Goal: Task Accomplishment & Management: Use online tool/utility

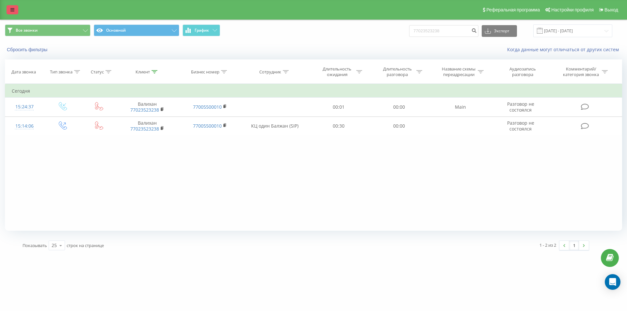
click at [12, 12] on link at bounding box center [13, 9] width 12 height 9
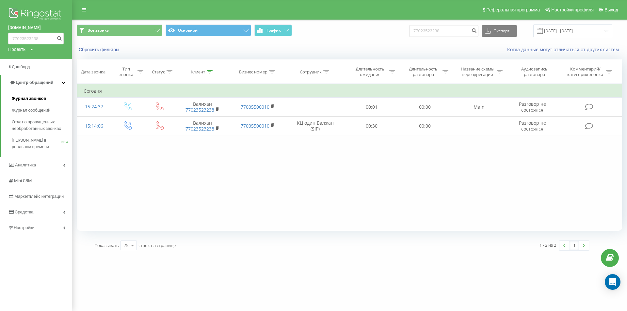
click at [33, 100] on span "Журнал звонков" at bounding box center [29, 98] width 34 height 7
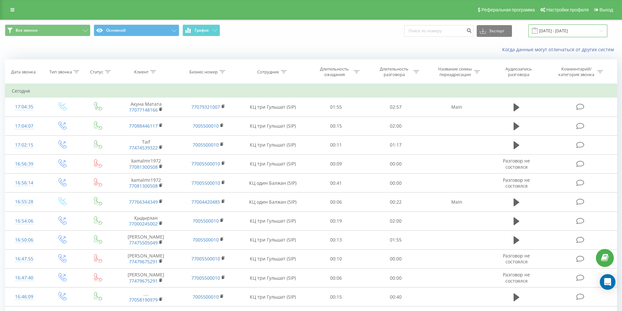
click at [553, 33] on input "[DATE] - [DATE]" at bounding box center [567, 30] width 79 height 13
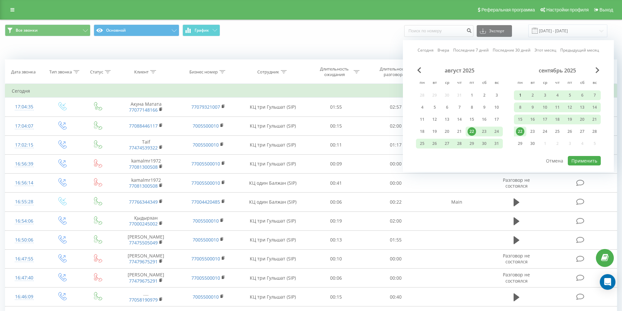
click at [517, 95] on div "1" at bounding box center [520, 95] width 8 height 8
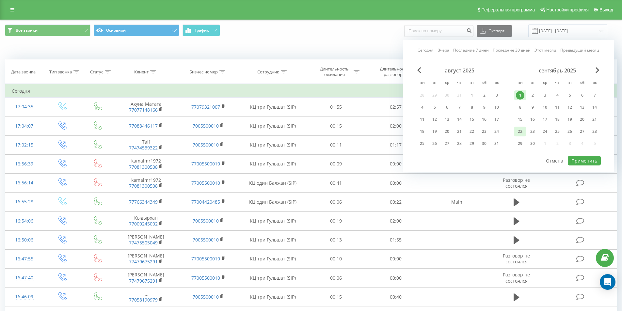
click at [522, 129] on div "22" at bounding box center [520, 131] width 8 height 8
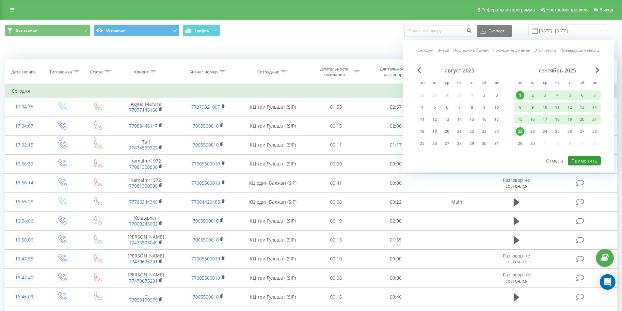
click at [580, 160] on button "Применить" at bounding box center [584, 160] width 33 height 9
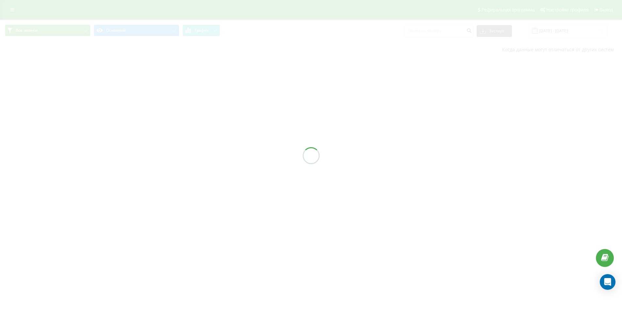
type input "[DATE] - [DATE]"
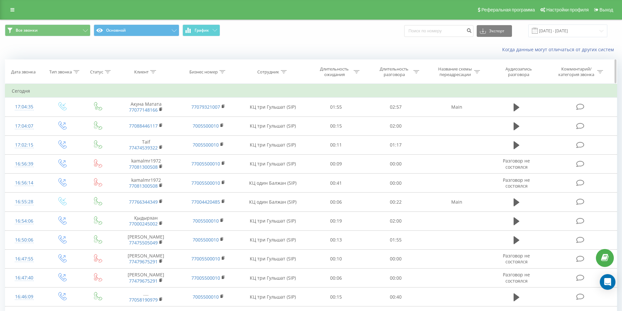
click at [357, 73] on div at bounding box center [357, 72] width 6 height 6
click at [286, 75] on th "Сотрудник" at bounding box center [272, 72] width 67 height 24
click at [285, 72] on icon at bounding box center [284, 71] width 6 height 3
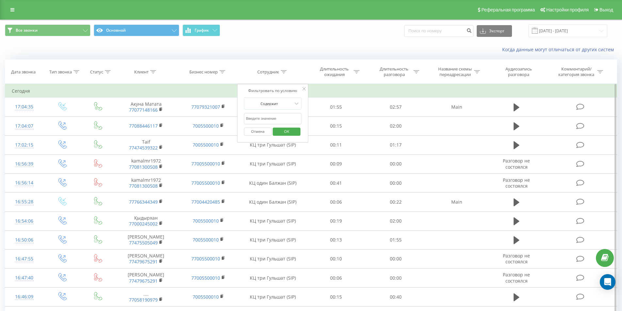
click at [270, 122] on input "text" at bounding box center [272, 118] width 57 height 11
type input "КЦ один"
click at [288, 131] on span "OK" at bounding box center [286, 131] width 18 height 10
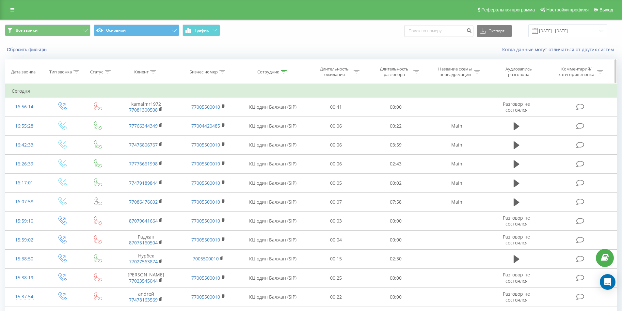
click at [417, 72] on icon at bounding box center [416, 71] width 6 height 3
click at [391, 119] on input "text" at bounding box center [395, 118] width 57 height 11
type input "00:20"
click at [407, 133] on span "OK" at bounding box center [410, 131] width 18 height 10
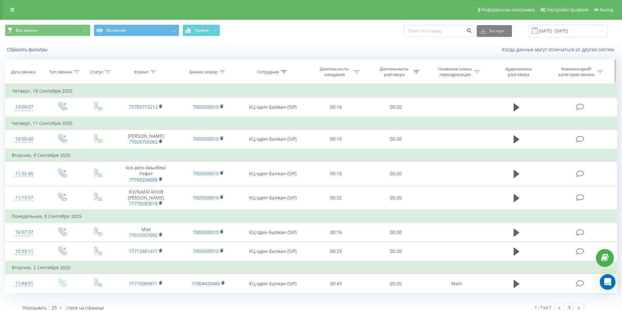
click at [414, 73] on icon at bounding box center [416, 71] width 6 height 3
click at [399, 105] on div at bounding box center [392, 104] width 46 height 6
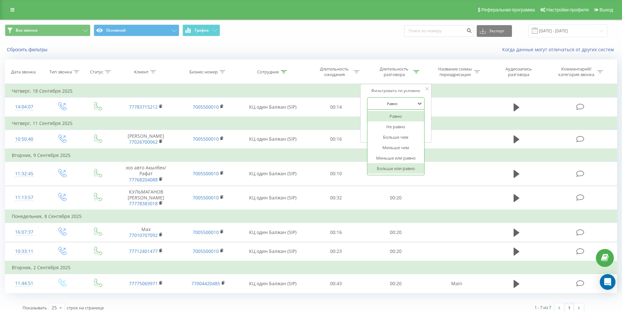
click at [400, 167] on div "Больше или равно" at bounding box center [395, 168] width 57 height 10
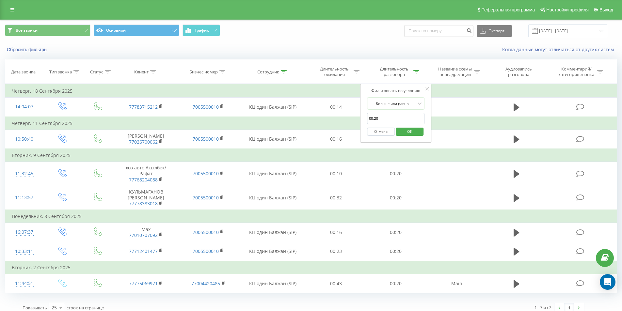
click at [410, 133] on span "OK" at bounding box center [410, 131] width 18 height 10
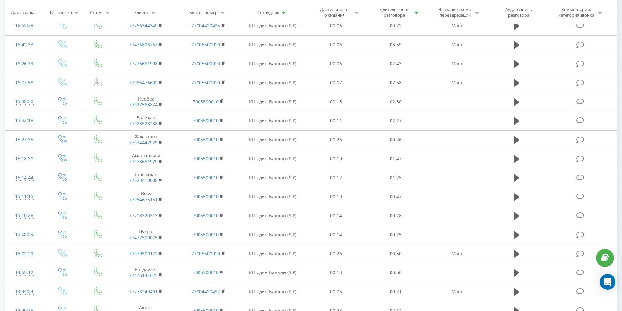
scroll to position [21, 0]
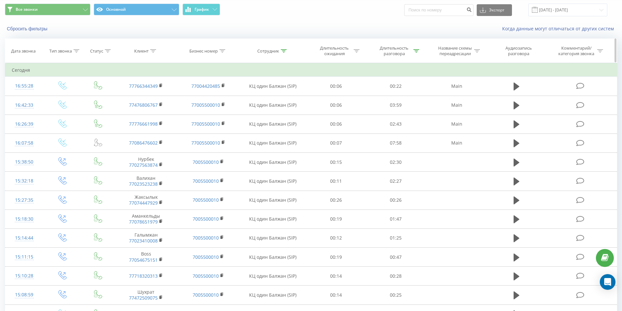
click at [77, 53] on div at bounding box center [76, 51] width 6 height 6
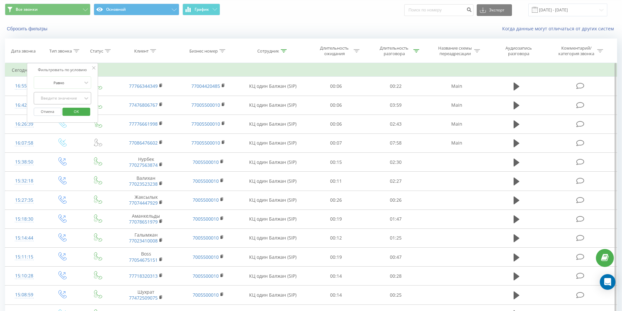
click at [78, 98] on div "Введите значение" at bounding box center [59, 98] width 46 height 5
click at [70, 123] on div "Исходящий" at bounding box center [62, 121] width 57 height 10
click at [76, 113] on span "OK" at bounding box center [76, 111] width 18 height 10
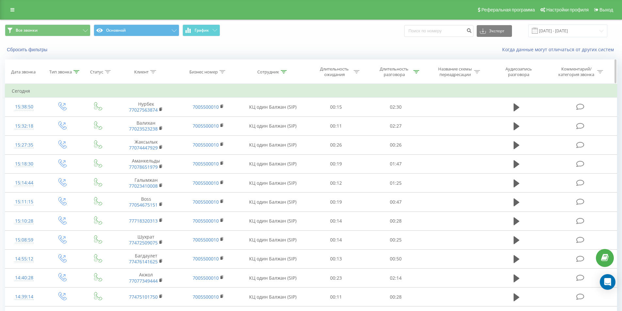
click at [75, 71] on icon at bounding box center [76, 71] width 6 height 3
click at [69, 122] on div "Исходящий" at bounding box center [59, 119] width 48 height 10
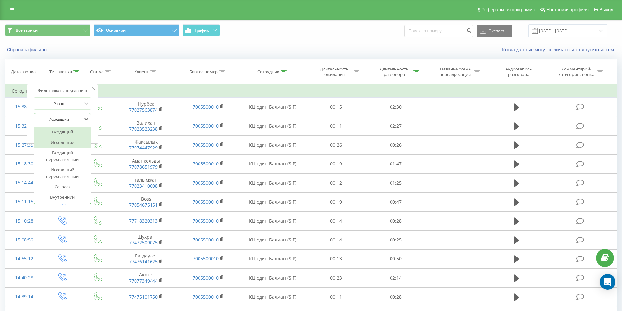
click at [67, 134] on div "Входящий" at bounding box center [62, 132] width 57 height 10
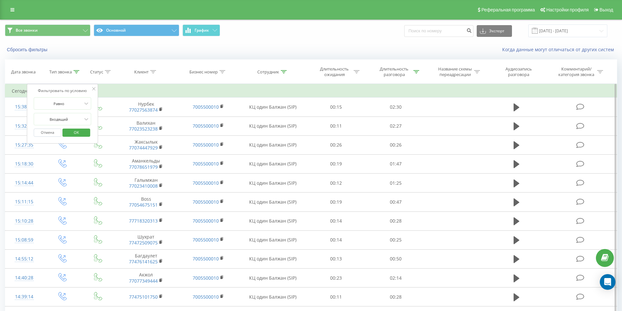
click at [74, 132] on span "OK" at bounding box center [76, 132] width 18 height 10
